Goal: Information Seeking & Learning: Learn about a topic

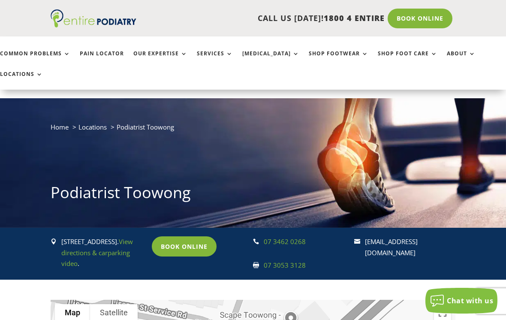
scroll to position [2, 0]
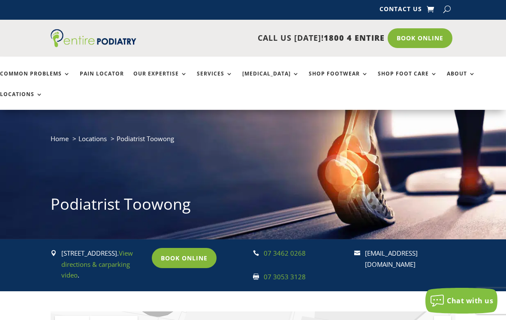
click at [56, 71] on link "Common Problems" at bounding box center [35, 80] width 70 height 18
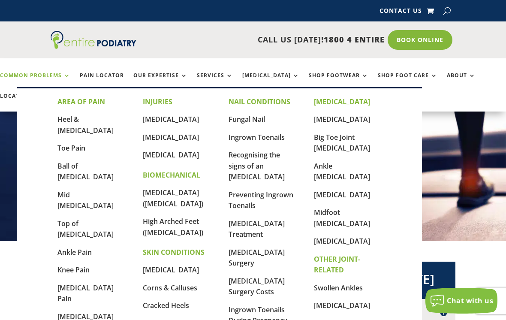
click at [257, 121] on link "Fungal Nail" at bounding box center [246, 118] width 36 height 9
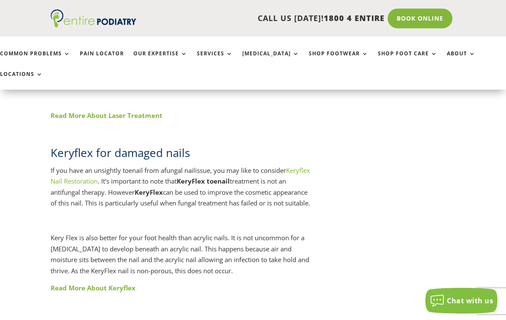
scroll to position [1282, 0]
click at [62, 165] on link "Keryflex Nail Restoration" at bounding box center [180, 175] width 259 height 20
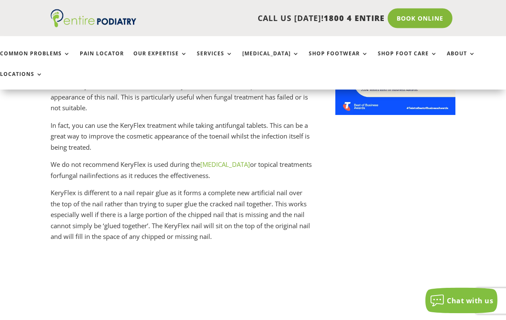
scroll to position [747, 0]
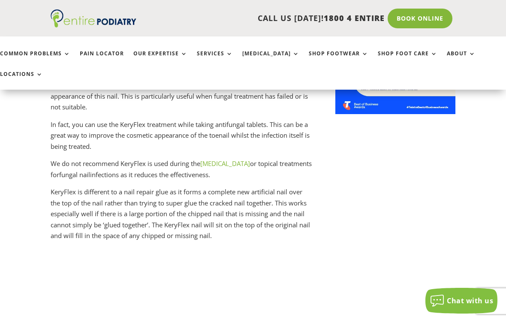
click at [231, 159] on link "laser therapy" at bounding box center [225, 163] width 50 height 9
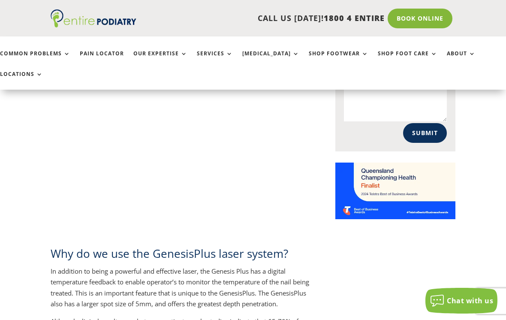
scroll to position [642, 0]
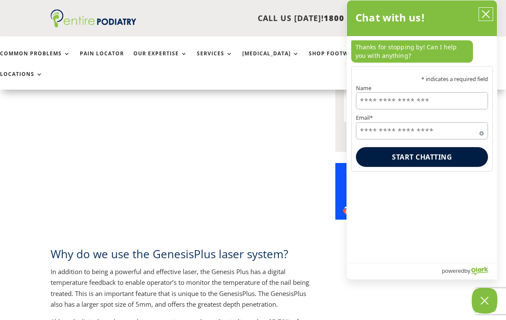
click at [485, 16] on icon "close chatbox" at bounding box center [485, 14] width 9 height 9
